Goal: Task Accomplishment & Management: Manage account settings

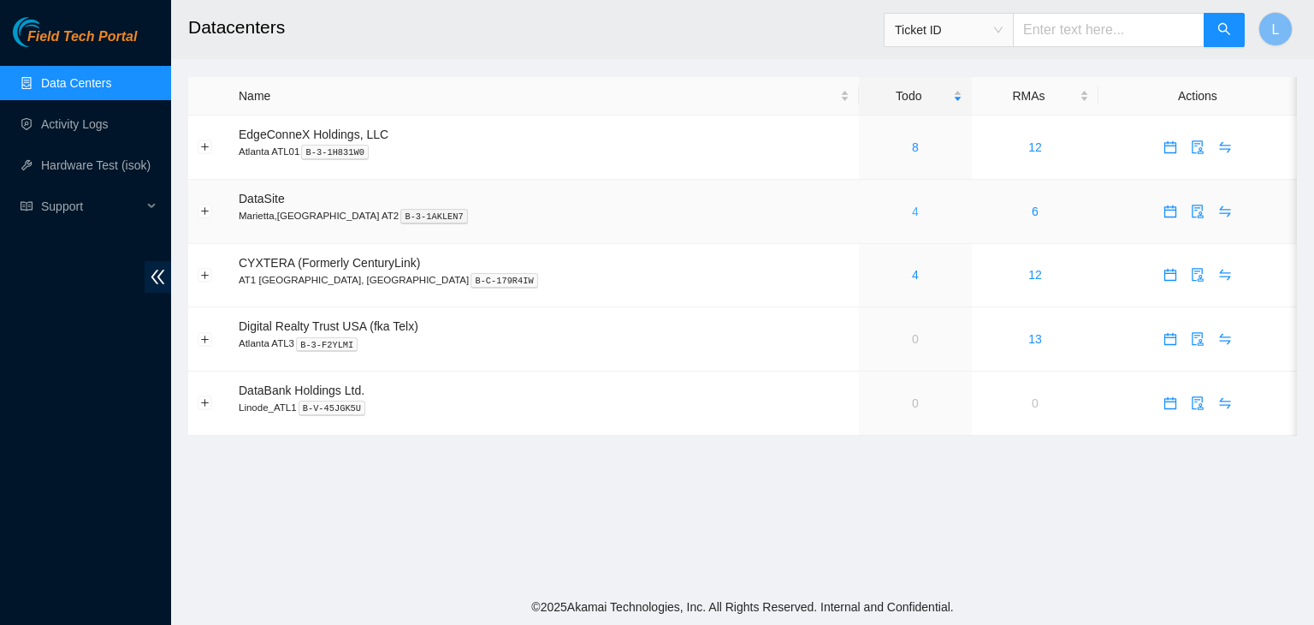
click at [912, 213] on link "4" at bounding box center [915, 211] width 7 height 14
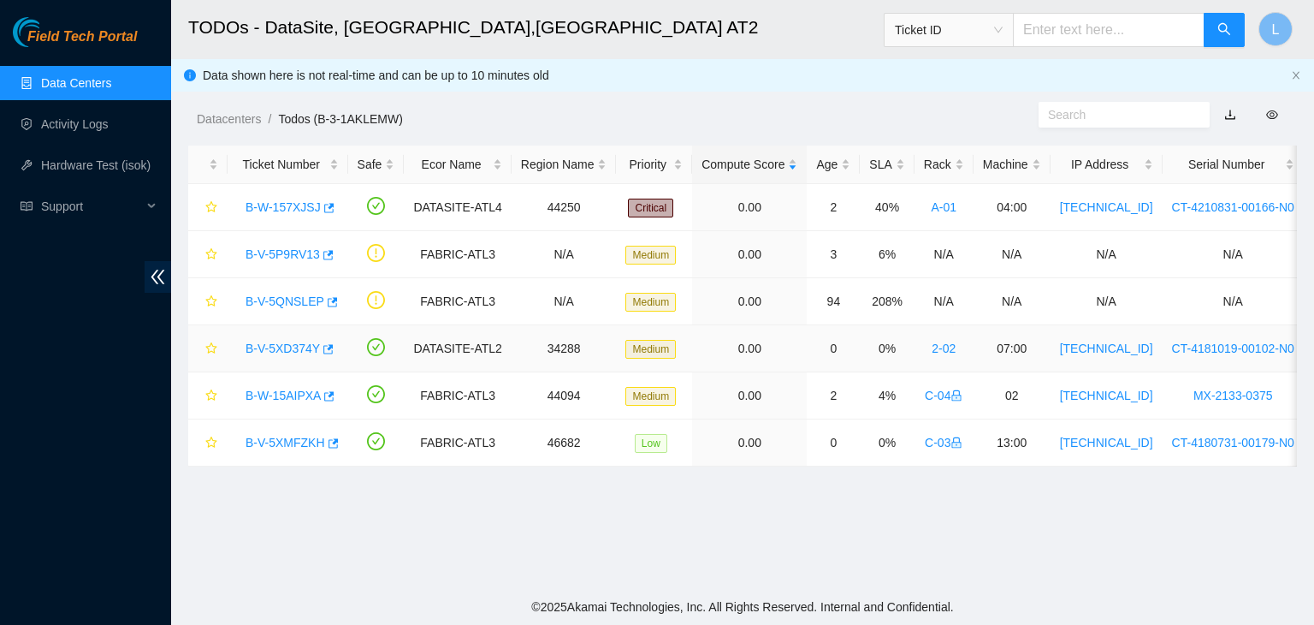
click at [297, 350] on link "B-V-5XD374Y" at bounding box center [283, 348] width 74 height 14
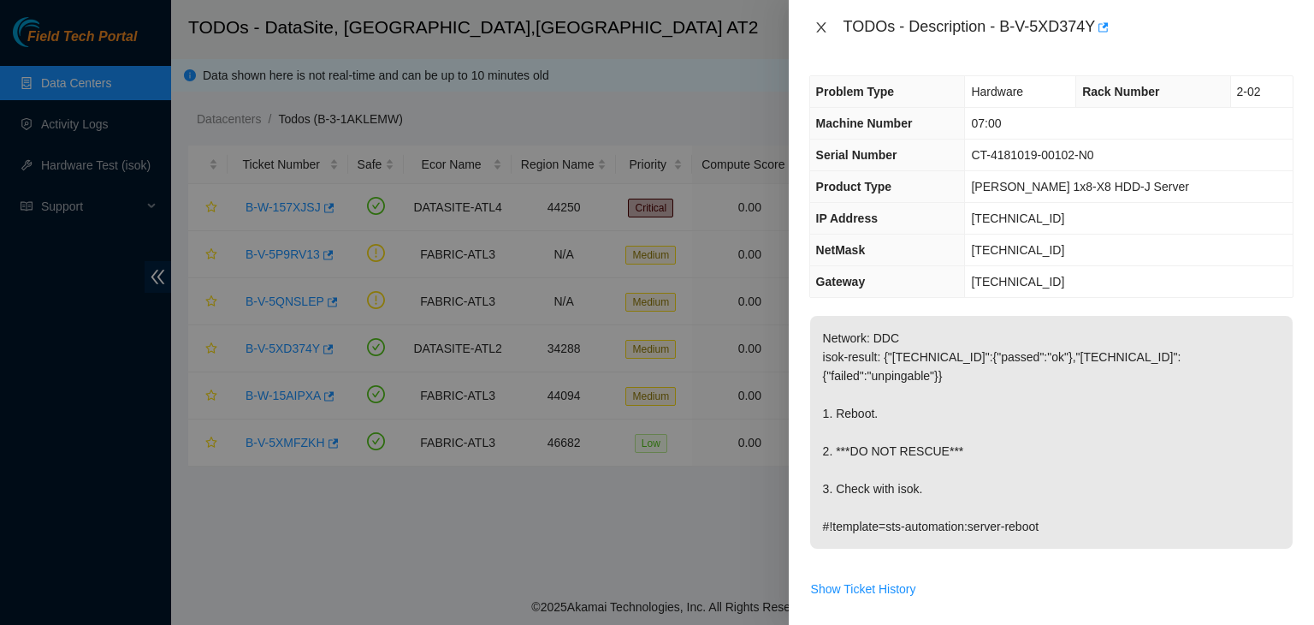
click at [821, 27] on icon "close" at bounding box center [822, 28] width 14 height 14
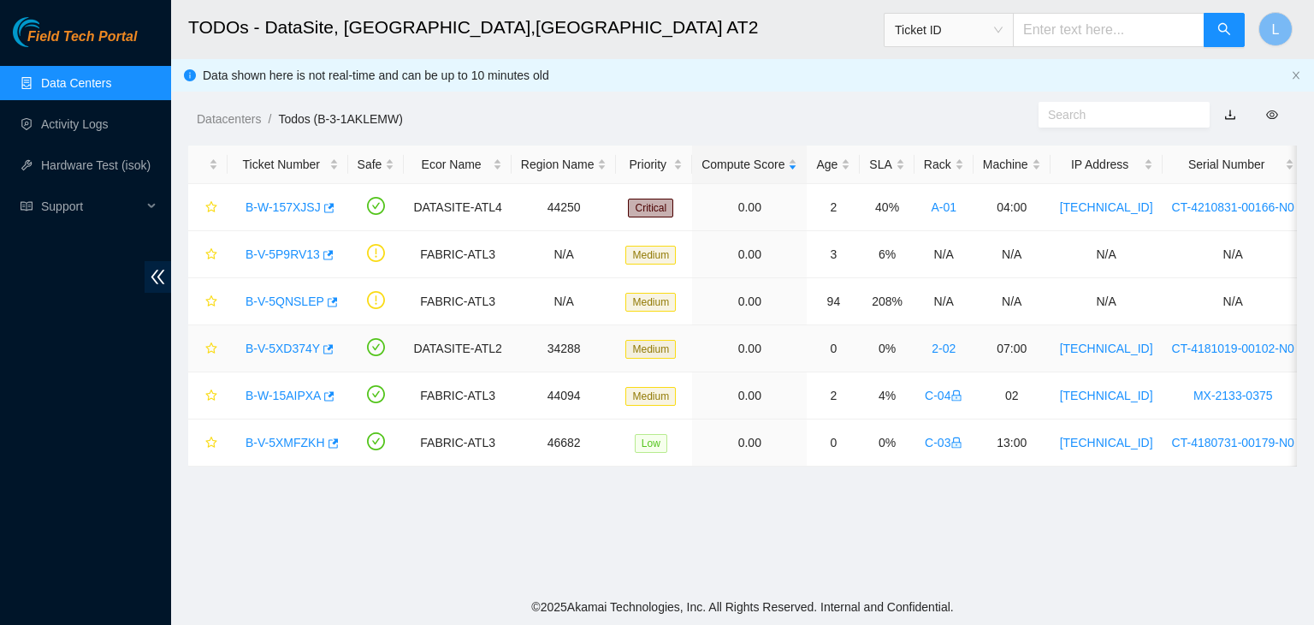
click at [281, 348] on link "B-V-5XD374Y" at bounding box center [283, 348] width 74 height 14
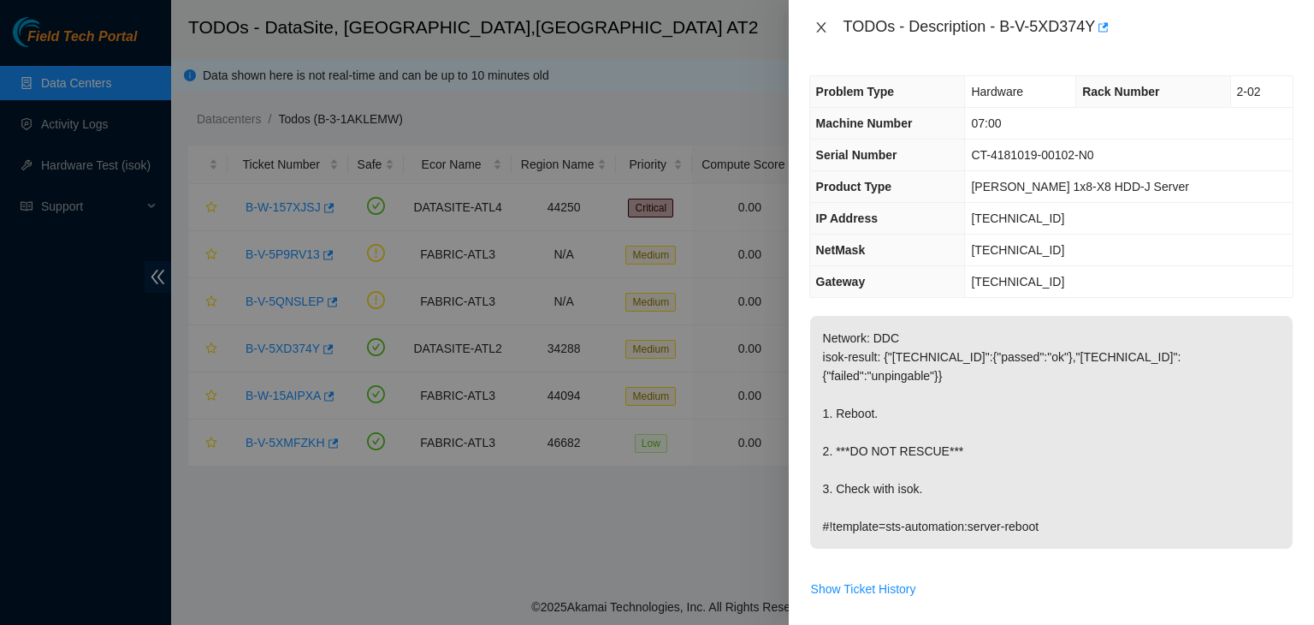
click at [817, 28] on icon "close" at bounding box center [822, 28] width 14 height 14
